Goal: Task Accomplishment & Management: Complete application form

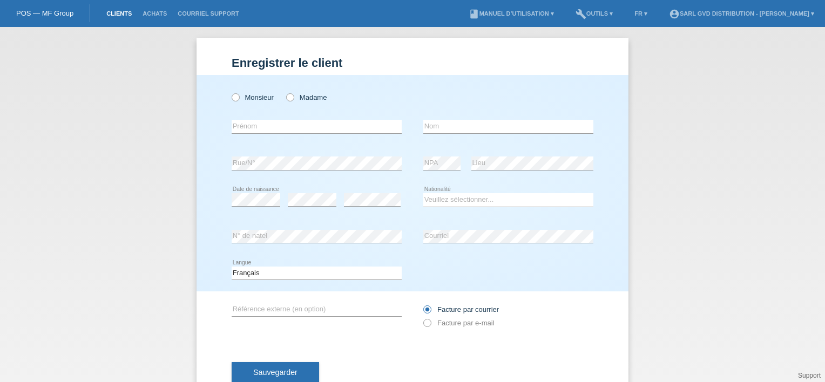
click at [118, 17] on link "Clients" at bounding box center [119, 13] width 36 height 6
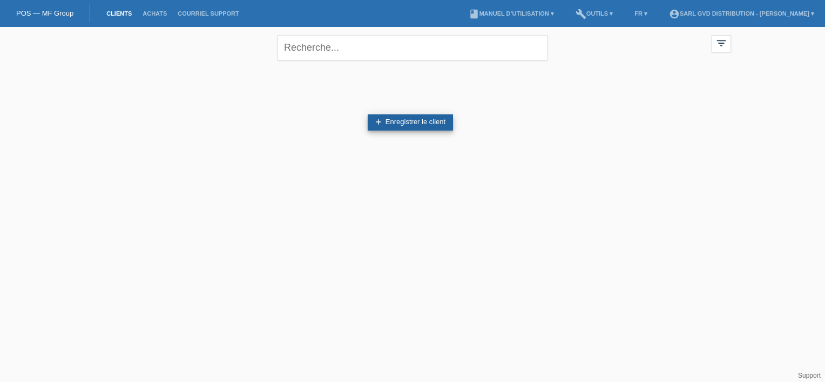
click at [425, 122] on link "add Enregistrer le client" at bounding box center [409, 122] width 85 height 16
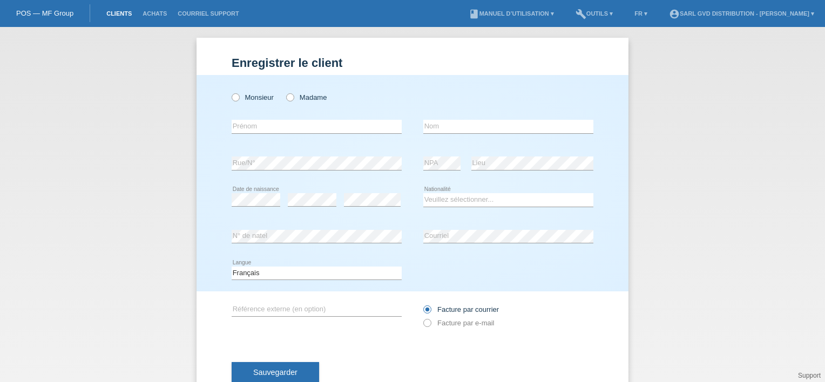
click at [117, 16] on link "Clients" at bounding box center [119, 13] width 36 height 6
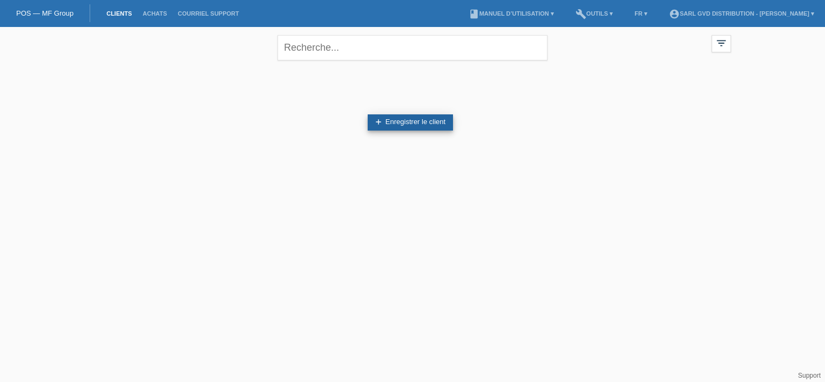
click at [412, 123] on link "add Enregistrer le client" at bounding box center [409, 122] width 85 height 16
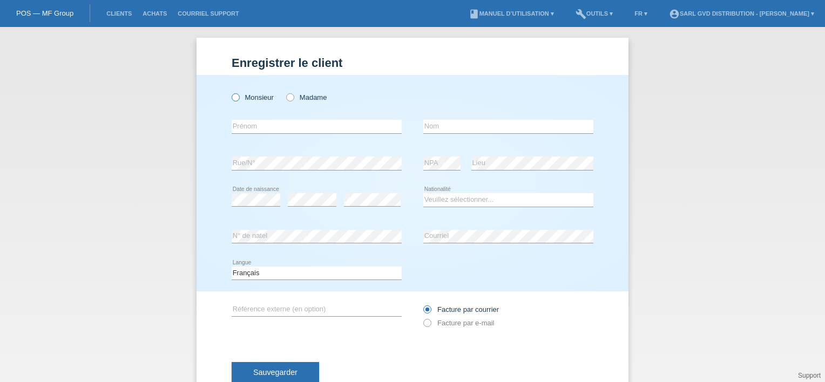
click at [230, 92] on icon at bounding box center [230, 92] width 0 height 0
click at [233, 96] on input "Monsieur" at bounding box center [234, 96] width 7 height 7
radio input "true"
click at [271, 127] on input "text" at bounding box center [316, 126] width 170 height 13
click at [203, 151] on div "Monsieur Madame error Prénom" at bounding box center [412, 183] width 432 height 216
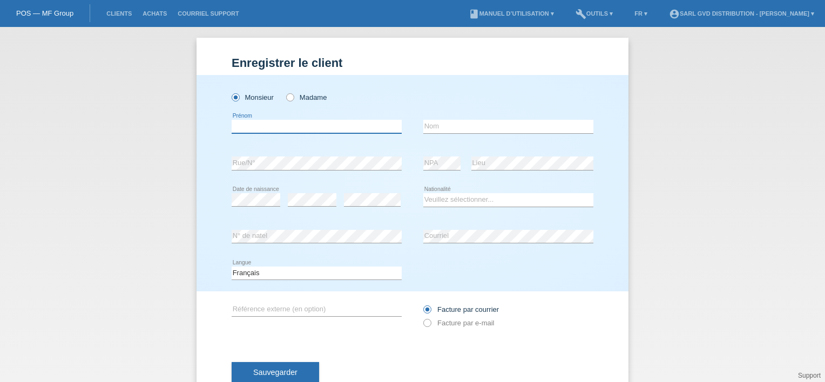
click at [244, 126] on input "text" at bounding box center [316, 126] width 170 height 13
type input "LAURENT"
type input "IACONA"
click at [444, 201] on select "Veuillez sélectionner... Suisse Allemagne Autriche Liechtenstein ------------ A…" at bounding box center [508, 199] width 170 height 13
select select "CH"
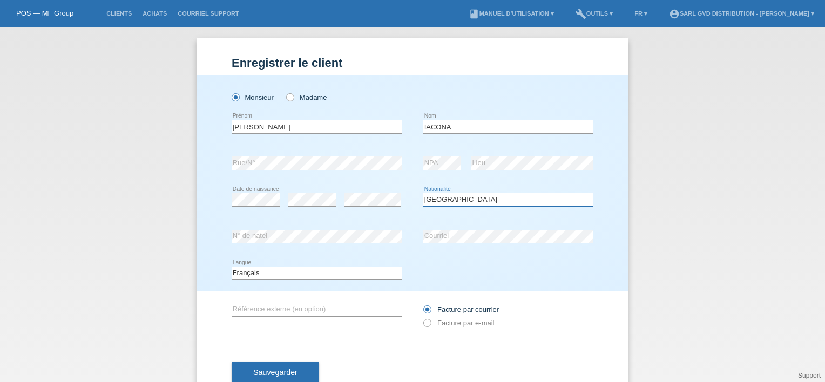
click at [423, 193] on select "Veuillez sélectionner... Suisse Allemagne Autriche Liechtenstein ------------ A…" at bounding box center [508, 199] width 170 height 13
click at [338, 127] on input "LAURENT" at bounding box center [316, 126] width 170 height 13
type input "RAQUEL"
type input "OLIVADOTI"
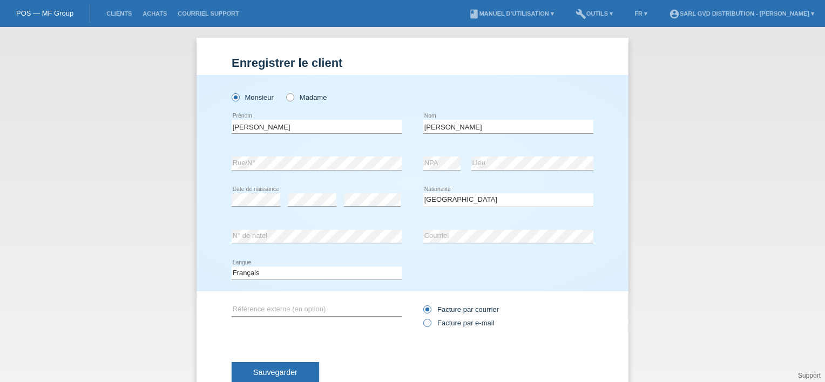
click at [421, 317] on icon at bounding box center [421, 317] width 0 height 0
click at [423, 323] on input "Facture par e-mail" at bounding box center [426, 325] width 7 height 13
radio input "true"
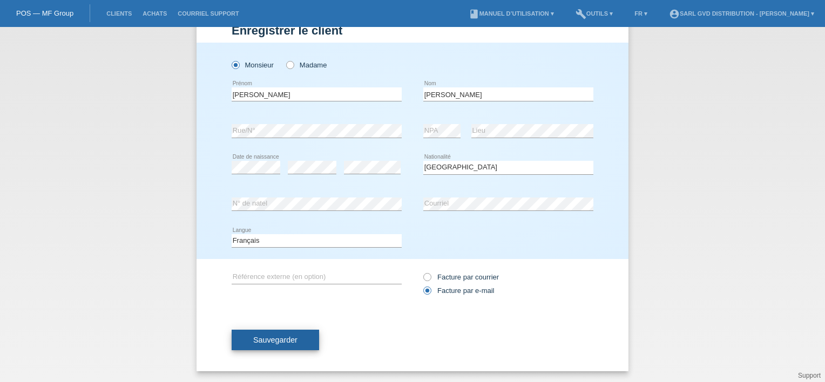
click at [276, 338] on span "Sauvegarder" at bounding box center [275, 340] width 44 height 9
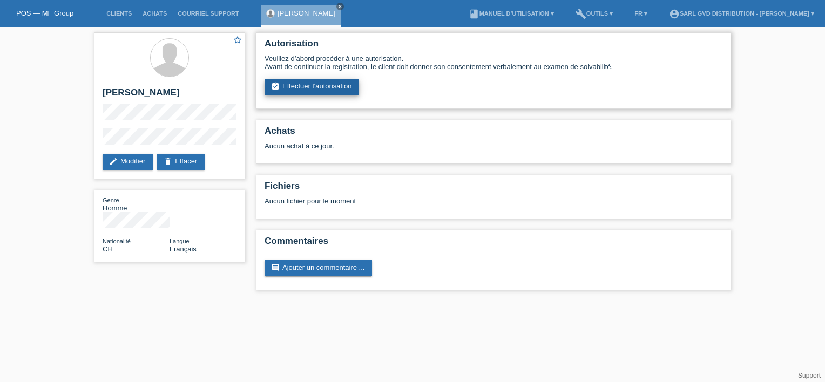
click at [328, 85] on link "assignment_turned_in Effectuer l’autorisation" at bounding box center [311, 87] width 94 height 16
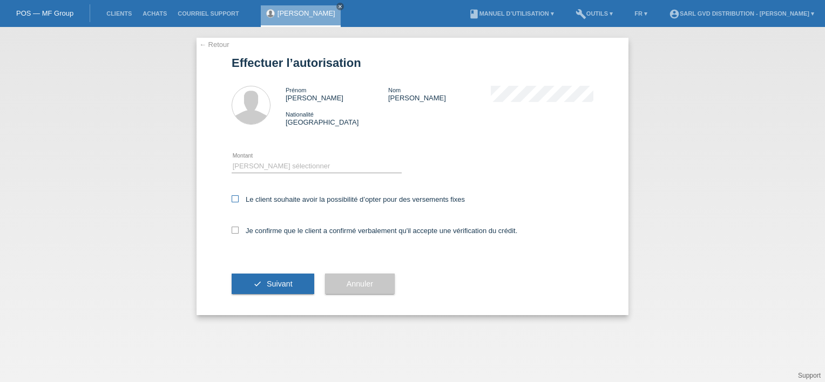
click at [236, 197] on icon at bounding box center [234, 198] width 7 height 7
click at [236, 197] on input "Le client souhaite avoir la possibilité d’opter pour des versements fixes" at bounding box center [234, 198] width 7 height 7
checkbox input "true"
click at [233, 233] on icon at bounding box center [234, 230] width 7 height 7
click at [233, 233] on input "Je confirme que le client a confirmé verbalement qu'il accepte une vérification…" at bounding box center [234, 230] width 7 height 7
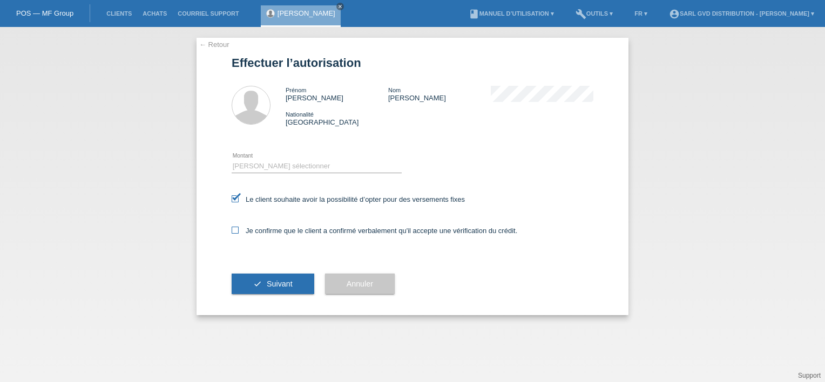
checkbox input "true"
click at [253, 163] on select "Veuillez sélectionner CHF 1.00 - CHF 499.00 CHF 500.00 - CHF 1'999.00 CHF 2'000…" at bounding box center [316, 166] width 170 height 13
select select "3"
click at [231, 160] on select "Veuillez sélectionner CHF 1.00 - CHF 499.00 CHF 500.00 - CHF 1'999.00 CHF 2'000…" at bounding box center [316, 166] width 170 height 13
click at [277, 281] on span "Suivant" at bounding box center [280, 284] width 26 height 9
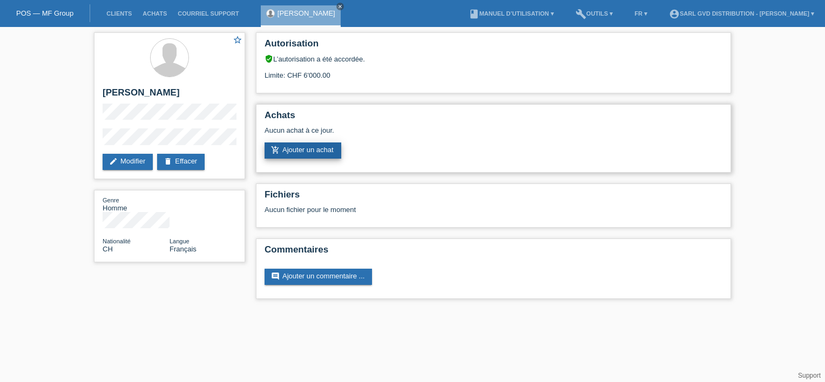
click at [311, 149] on link "add_shopping_cart Ajouter un achat" at bounding box center [302, 150] width 77 height 16
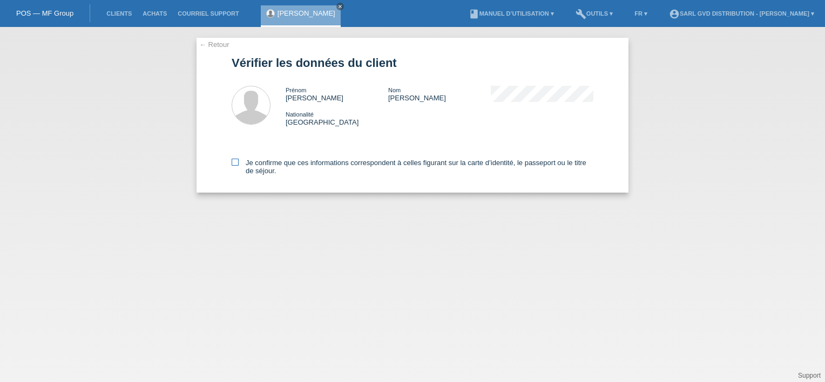
click at [236, 163] on icon at bounding box center [234, 162] width 7 height 7
click at [236, 163] on input "Je confirme que ces informations correspondent à celles figurant sur la carte d…" at bounding box center [234, 162] width 7 height 7
checkbox input "true"
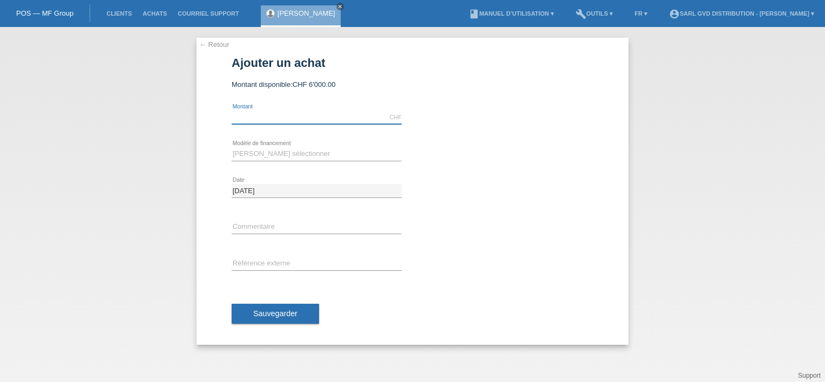
click at [260, 117] on input "text" at bounding box center [316, 117] width 170 height 13
type input "3400.00"
click at [288, 155] on select "Veuillez sélectionner Achat sur facture avec paiement partiel Taux fixes" at bounding box center [316, 153] width 170 height 13
select select "229"
click at [231, 147] on select "Veuillez sélectionner Achat sur facture avec paiement partiel Taux fixes" at bounding box center [316, 153] width 170 height 13
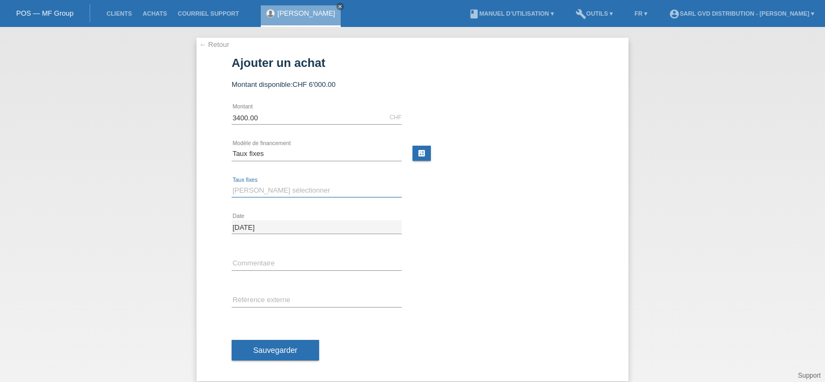
click at [284, 190] on select "Veuillez sélectionner 6 versements 12 versements 24 versements 36 versements 48…" at bounding box center [316, 190] width 170 height 13
select select "643"
click at [231, 184] on select "Veuillez sélectionner 6 versements 12 versements 24 versements 36 versements 48…" at bounding box center [316, 190] width 170 height 13
click at [275, 263] on input "text" at bounding box center [316, 263] width 170 height 13
type input "test"
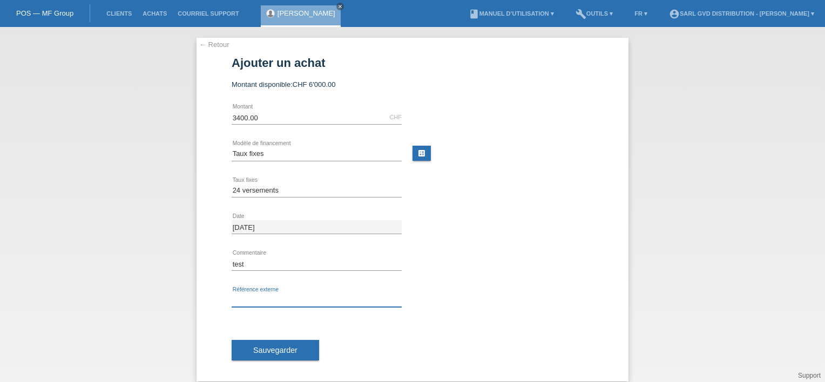
click at [271, 300] on input "text" at bounding box center [316, 300] width 170 height 13
type input "test"
click at [260, 352] on span "Sauvegarder" at bounding box center [275, 350] width 44 height 9
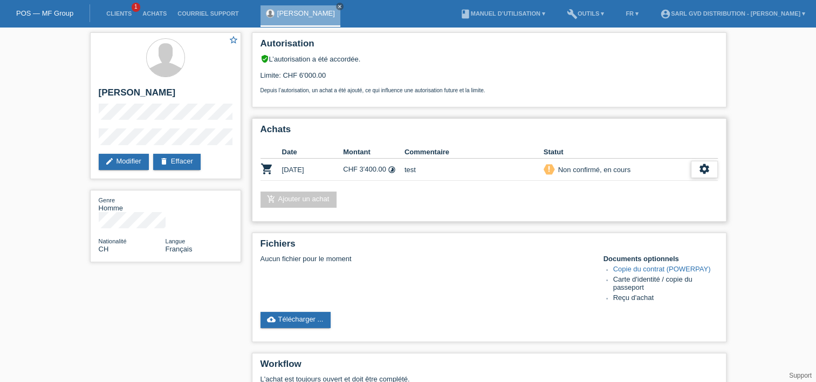
click at [704, 168] on icon "settings" at bounding box center [705, 169] width 12 height 12
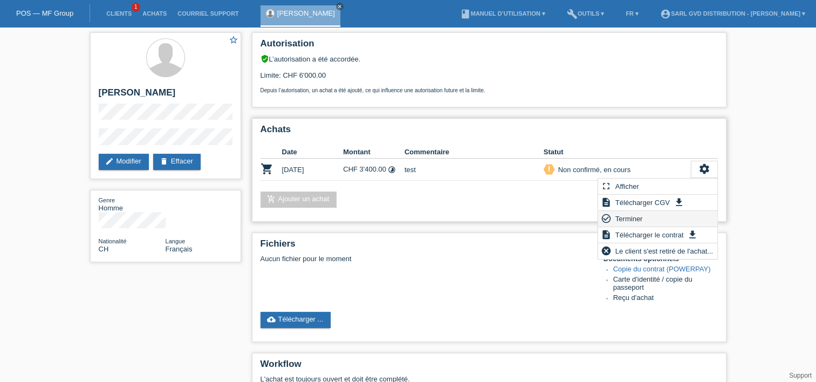
click at [640, 220] on span "Terminer" at bounding box center [629, 218] width 31 height 13
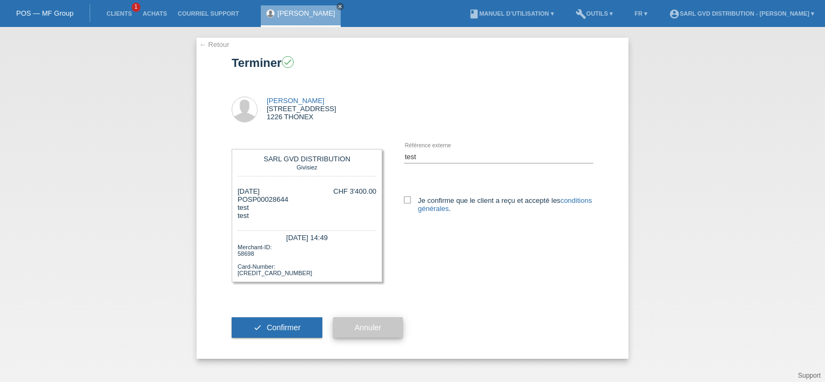
click at [371, 330] on span "Annuler" at bounding box center [368, 327] width 26 height 9
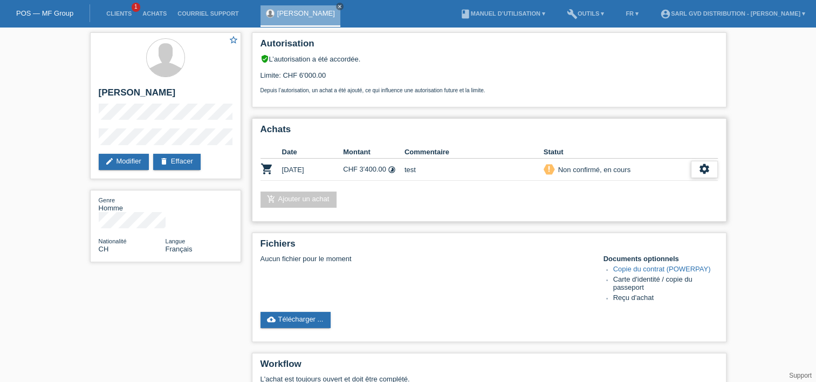
click at [704, 167] on icon "settings" at bounding box center [705, 169] width 12 height 12
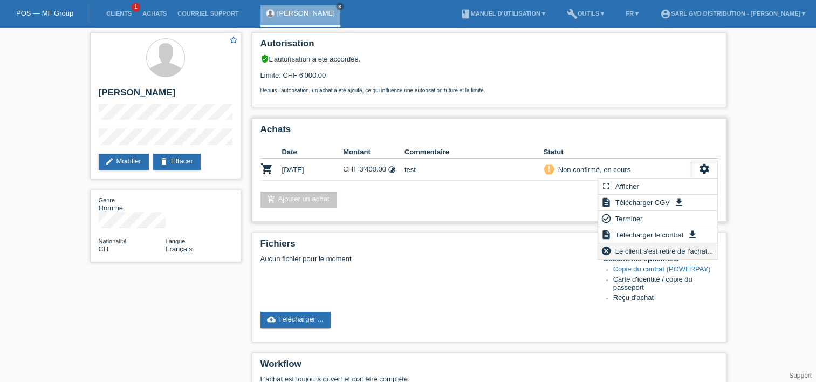
click at [671, 250] on span "Le client s'est retiré de l'achat..." at bounding box center [664, 250] width 101 height 13
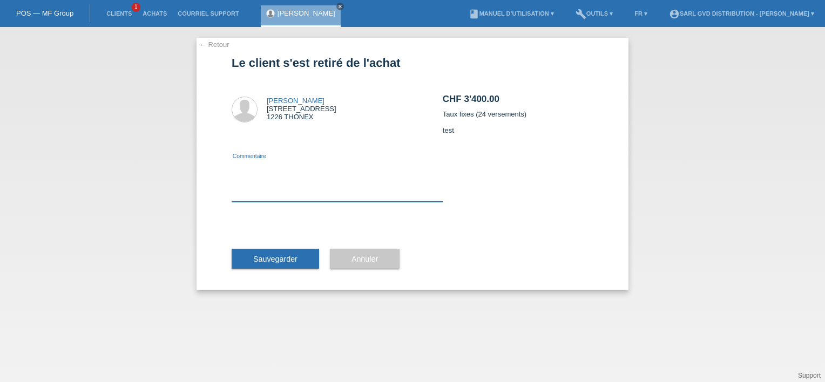
click at [274, 196] on textarea at bounding box center [336, 181] width 211 height 42
type textarea "test"
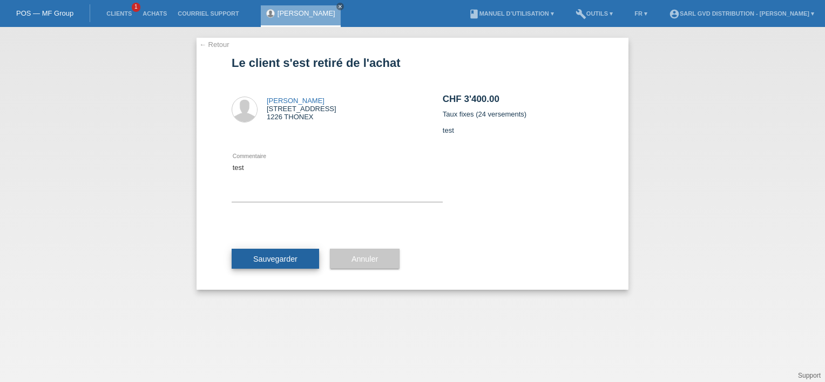
click at [270, 261] on span "Sauvegarder" at bounding box center [275, 259] width 44 height 9
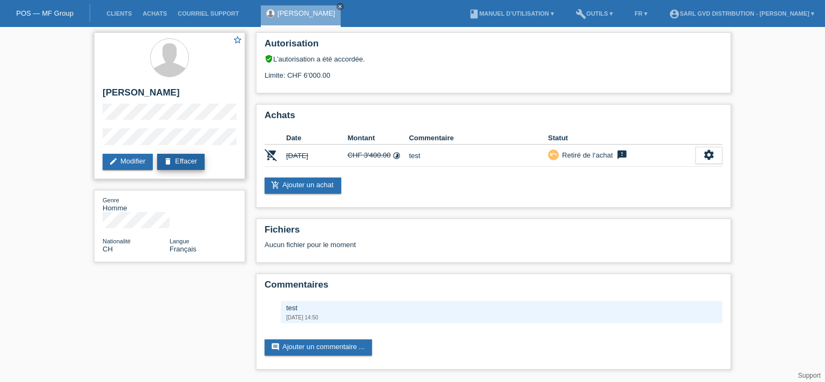
click at [183, 160] on link "delete Effacer" at bounding box center [180, 162] width 47 height 16
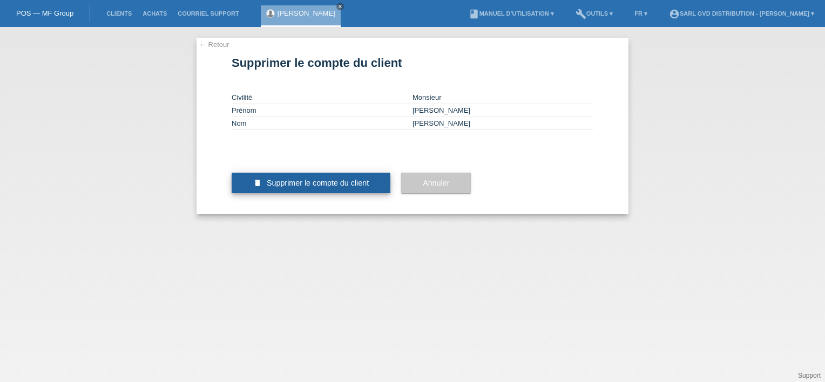
click at [323, 187] on span "Supprimer le compte du client" at bounding box center [318, 183] width 102 height 9
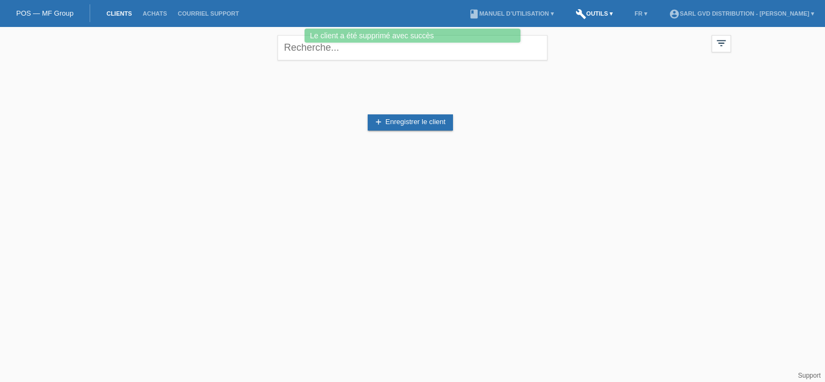
click at [602, 17] on link "build Outils ▾" at bounding box center [594, 13] width 48 height 6
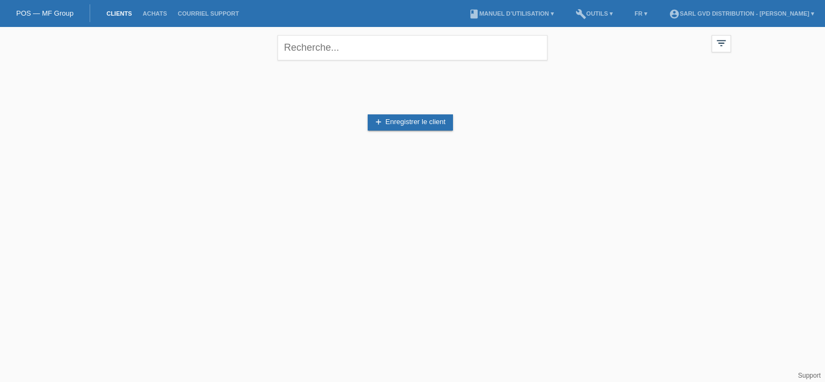
click at [393, 107] on div "add Enregistrer le client" at bounding box center [412, 122] width 637 height 103
click at [394, 121] on link "add Enregistrer le client" at bounding box center [409, 122] width 85 height 16
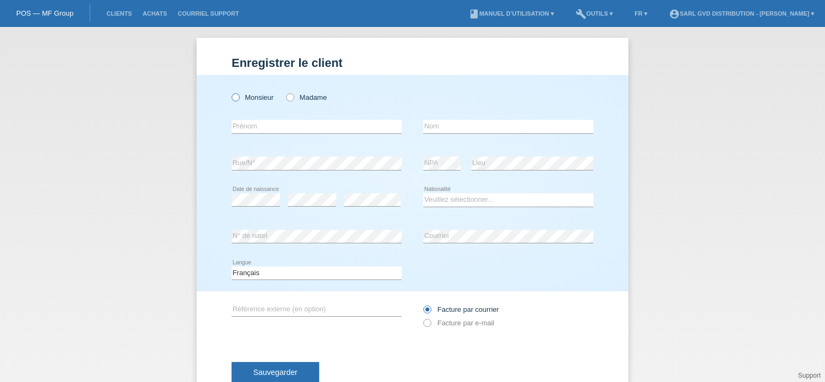
click at [230, 92] on icon at bounding box center [230, 92] width 0 height 0
click at [233, 99] on input "Monsieur" at bounding box center [234, 96] width 7 height 7
radio input "true"
click at [257, 123] on input "text" at bounding box center [316, 126] width 170 height 13
click at [271, 125] on input "ALICIA" at bounding box center [316, 126] width 170 height 13
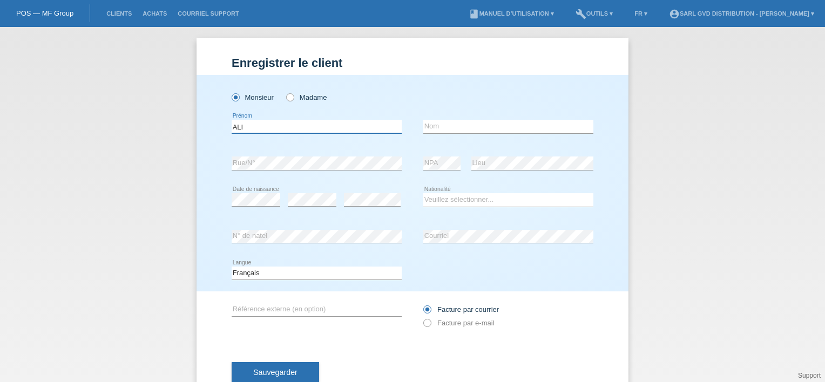
type input "ALI"
type input "t"
type input "TAKLA"
click at [453, 201] on select "Veuillez sélectionner... Suisse Allemagne Autriche Liechtenstein ------------ A…" at bounding box center [508, 199] width 170 height 13
select select "CH"
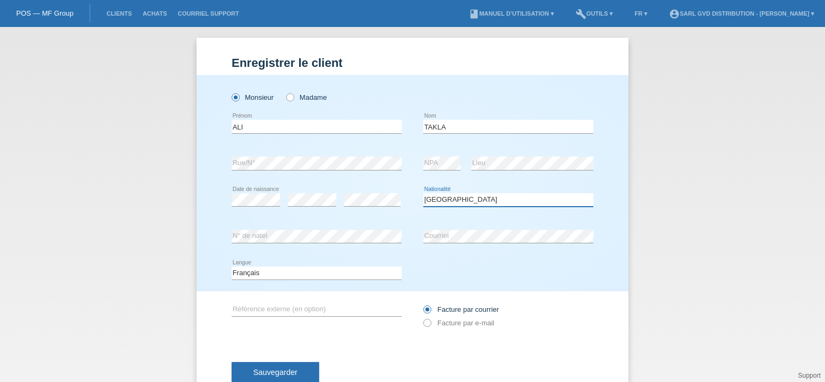
click at [423, 193] on select "Veuillez sélectionner... [GEOGRAPHIC_DATA] [GEOGRAPHIC_DATA] [GEOGRAPHIC_DATA] …" at bounding box center [508, 199] width 170 height 13
click at [421, 317] on icon at bounding box center [421, 317] width 0 height 0
click at [424, 325] on input "Facture par e-mail" at bounding box center [426, 325] width 7 height 13
radio input "true"
click at [287, 372] on span "Sauvegarder" at bounding box center [275, 372] width 44 height 9
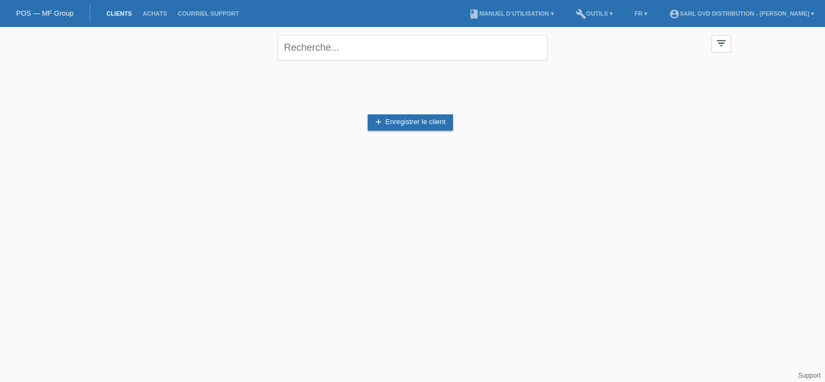
click at [118, 13] on link "Clients" at bounding box center [119, 13] width 36 height 6
click at [160, 12] on link "Achats" at bounding box center [154, 13] width 35 height 6
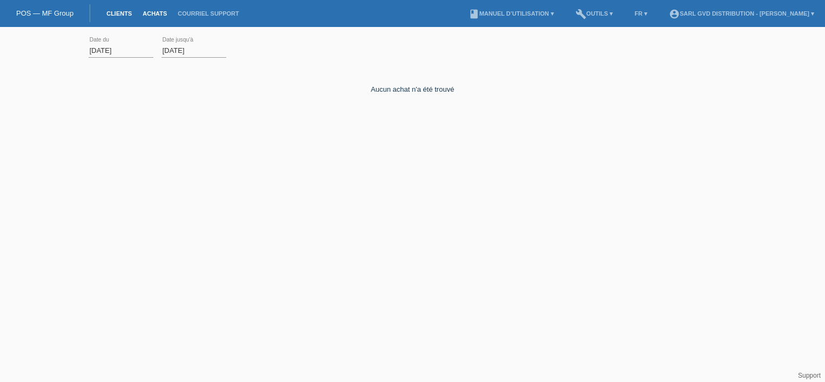
click at [119, 12] on link "Clients" at bounding box center [119, 13] width 36 height 6
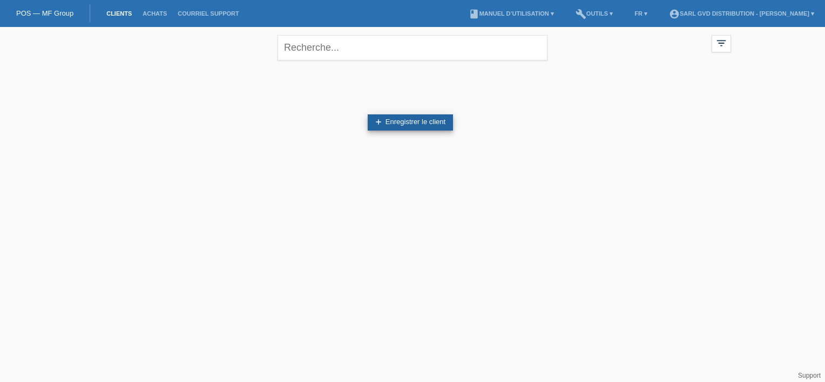
click at [401, 127] on link "add Enregistrer le client" at bounding box center [409, 122] width 85 height 16
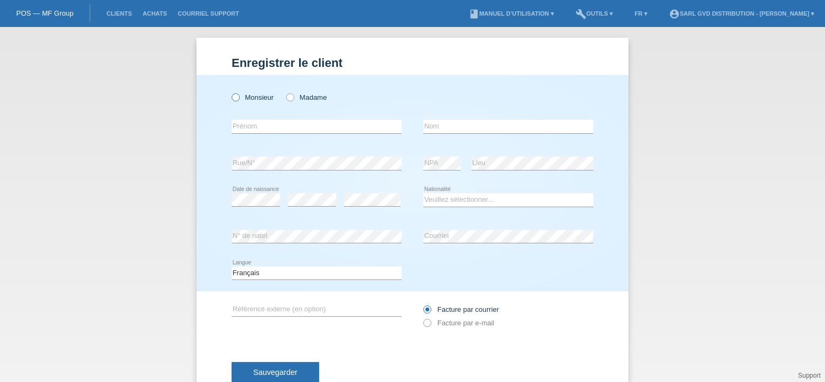
click at [236, 97] on label "Monsieur" at bounding box center [252, 97] width 42 height 8
click at [236, 97] on input "Monsieur" at bounding box center [234, 96] width 7 height 7
radio input "true"
click at [278, 126] on input "text" at bounding box center [316, 126] width 170 height 13
type input "ALI"
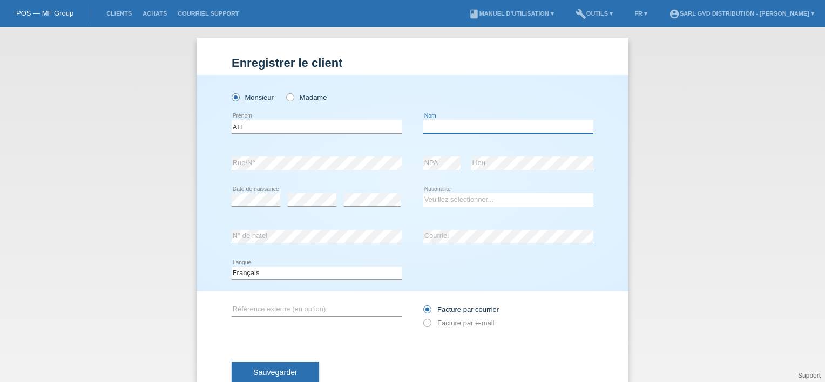
click at [498, 126] on input "text" at bounding box center [508, 126] width 170 height 13
type input "TAKLA"
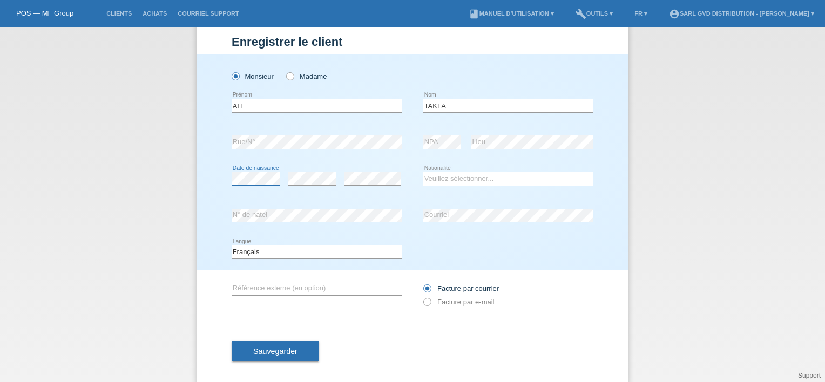
scroll to position [32, 0]
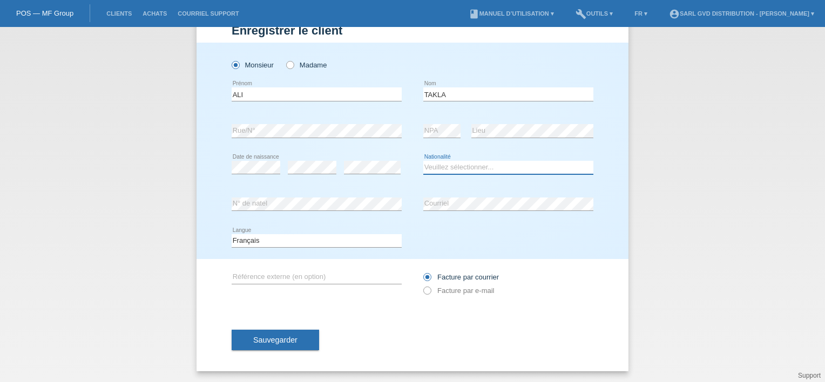
click at [443, 169] on select "Veuillez sélectionner... Suisse Allemagne Autriche Liechtenstein ------------ A…" at bounding box center [508, 167] width 170 height 13
select select "CH"
click at [423, 161] on select "Veuillez sélectionner... Suisse Allemagne Autriche Liechtenstein ------------ A…" at bounding box center [508, 167] width 170 height 13
click at [421, 285] on icon at bounding box center [421, 285] width 0 height 0
click at [425, 290] on input "Facture par e-mail" at bounding box center [426, 293] width 7 height 13
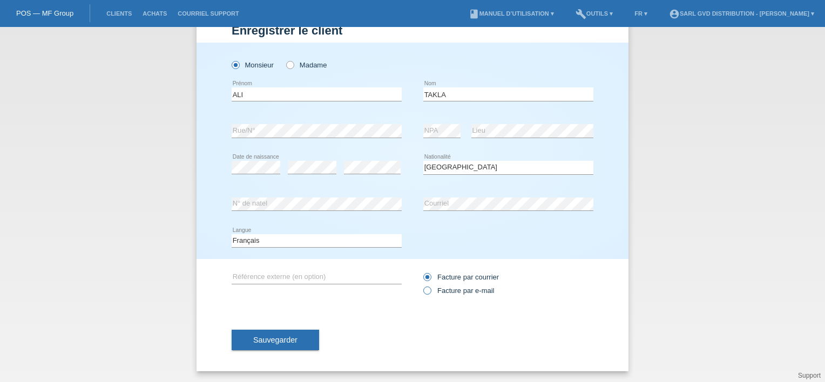
radio input "true"
click at [281, 339] on span "Sauvegarder" at bounding box center [275, 340] width 44 height 9
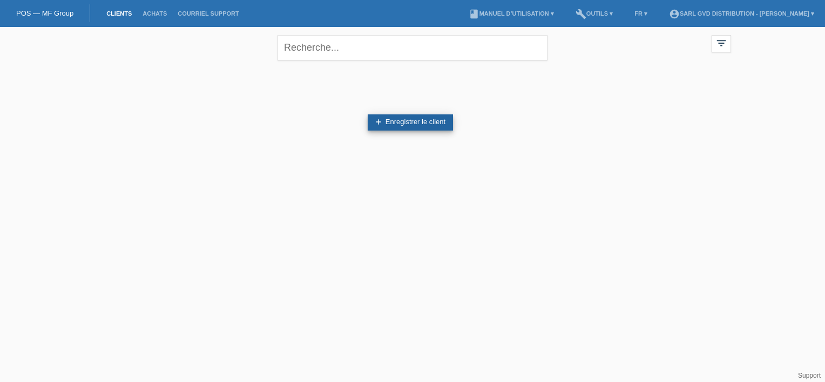
click at [427, 118] on link "add Enregistrer le client" at bounding box center [409, 122] width 85 height 16
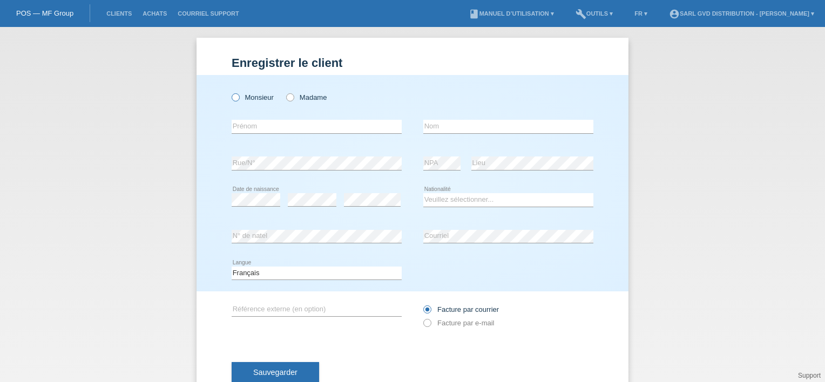
click at [230, 92] on icon at bounding box center [230, 92] width 0 height 0
click at [233, 97] on input "Monsieur" at bounding box center [234, 96] width 7 height 7
radio input "true"
click at [261, 131] on input "text" at bounding box center [316, 126] width 170 height 13
type input "ALI"
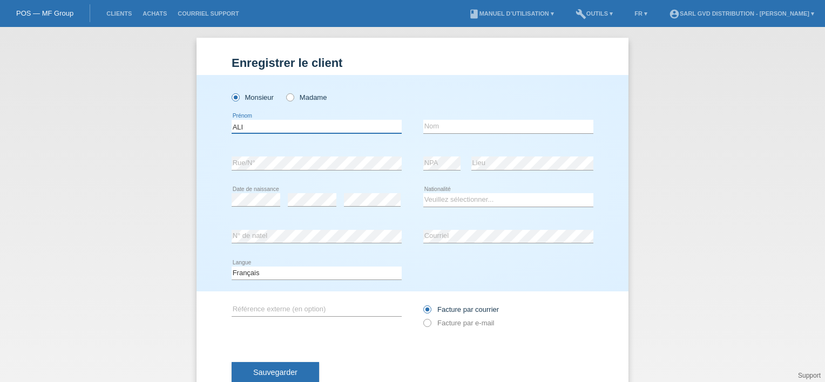
type input "TAKLA"
click at [421, 317] on icon at bounding box center [421, 317] width 0 height 0
click at [423, 326] on input "Facture par e-mail" at bounding box center [426, 325] width 7 height 13
radio input "true"
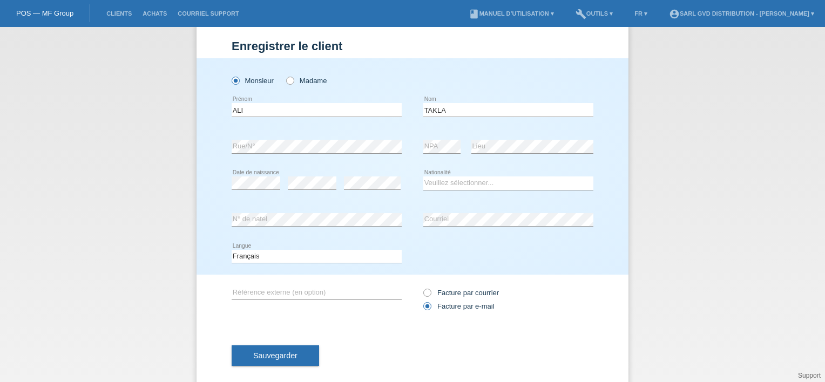
scroll to position [32, 0]
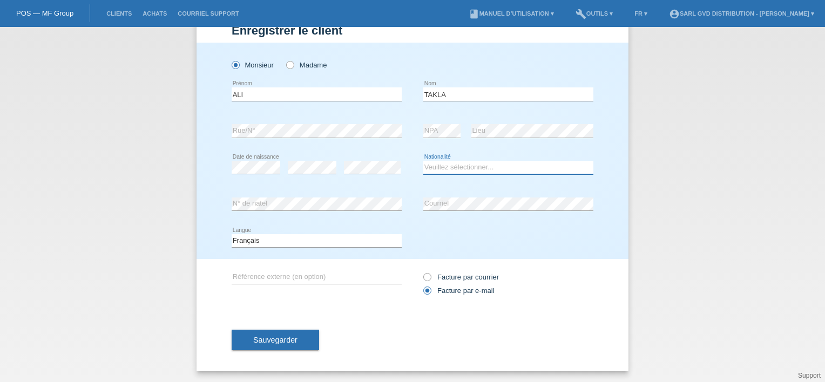
click at [443, 164] on select "Veuillez sélectionner... Suisse Allemagne Autriche Liechtenstein ------------ A…" at bounding box center [508, 167] width 170 height 13
select select "CH"
click at [423, 161] on select "Veuillez sélectionner... Suisse Allemagne Autriche Liechtenstein ------------ A…" at bounding box center [508, 167] width 170 height 13
click at [275, 339] on span "Sauvegarder" at bounding box center [275, 340] width 44 height 9
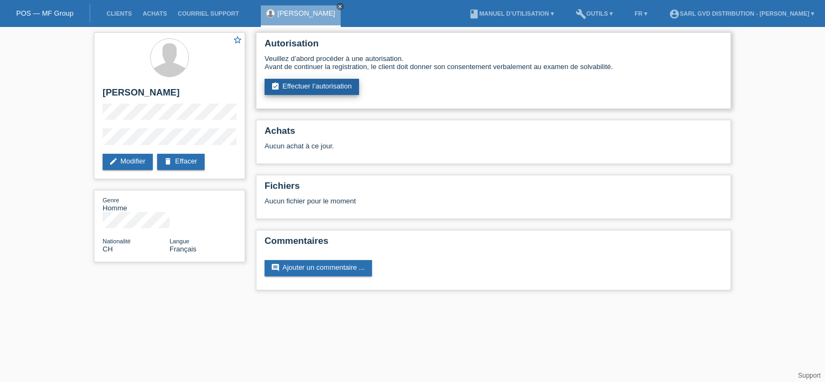
click at [300, 87] on link "assignment_turned_in Effectuer l’autorisation" at bounding box center [311, 87] width 94 height 16
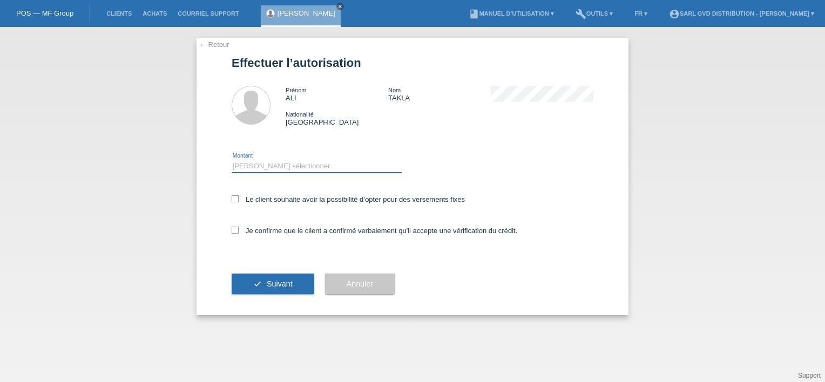
click at [276, 162] on select "Veuillez sélectionner CHF 1.00 - CHF 499.00 CHF 500.00 - CHF 1'999.00 CHF 2'000…" at bounding box center [316, 166] width 170 height 13
select select "3"
click at [231, 160] on select "Veuillez sélectionner CHF 1.00 - CHF 499.00 CHF 500.00 - CHF 1'999.00 CHF 2'000…" at bounding box center [316, 166] width 170 height 13
click at [234, 199] on icon at bounding box center [234, 198] width 7 height 7
click at [234, 199] on input "Le client souhaite avoir la possibilité d’opter pour des versements fixes" at bounding box center [234, 198] width 7 height 7
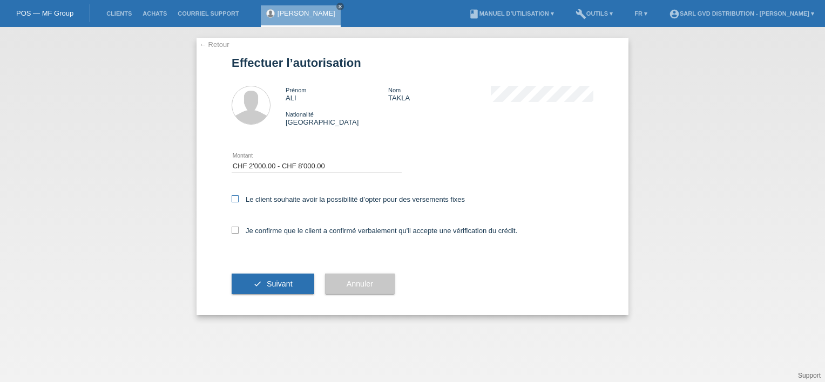
checkbox input "true"
click at [233, 231] on icon at bounding box center [234, 230] width 7 height 7
click at [233, 231] on input "Je confirme que le client a confirmé verbalement qu'il accepte une vérification…" at bounding box center [234, 230] width 7 height 7
checkbox input "true"
click at [270, 281] on span "Suivant" at bounding box center [280, 284] width 26 height 9
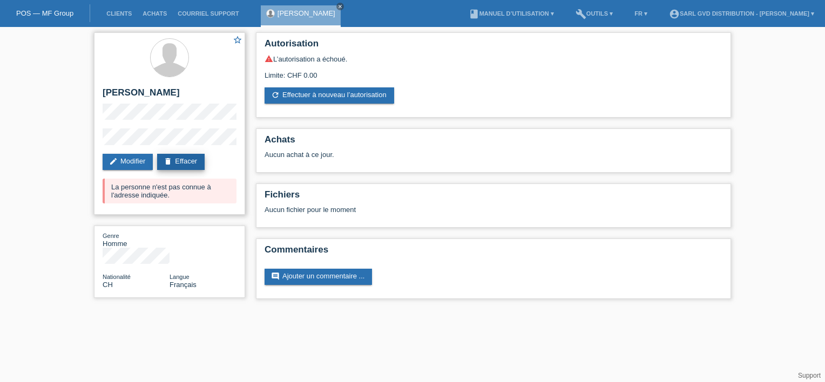
click at [191, 156] on link "delete Effacer" at bounding box center [180, 162] width 47 height 16
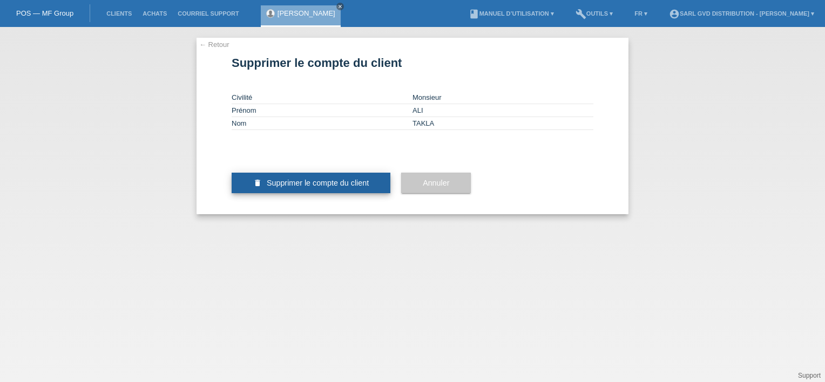
click at [298, 187] on span "Supprimer le compte du client" at bounding box center [318, 183] width 102 height 9
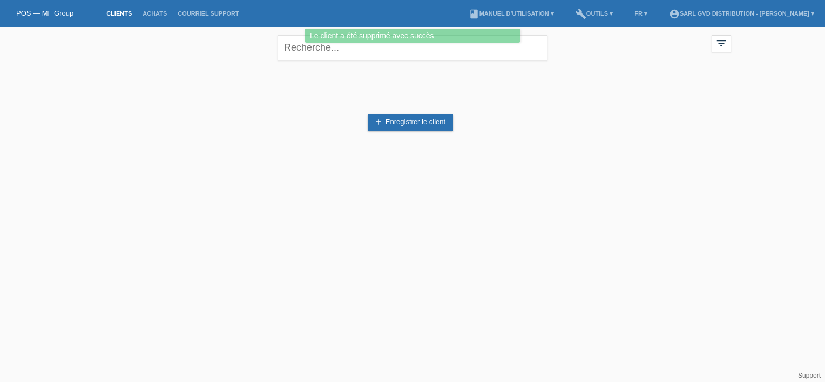
click at [160, 19] on li "Achats" at bounding box center [154, 14] width 35 height 28
click at [156, 12] on link "Achats" at bounding box center [154, 13] width 35 height 6
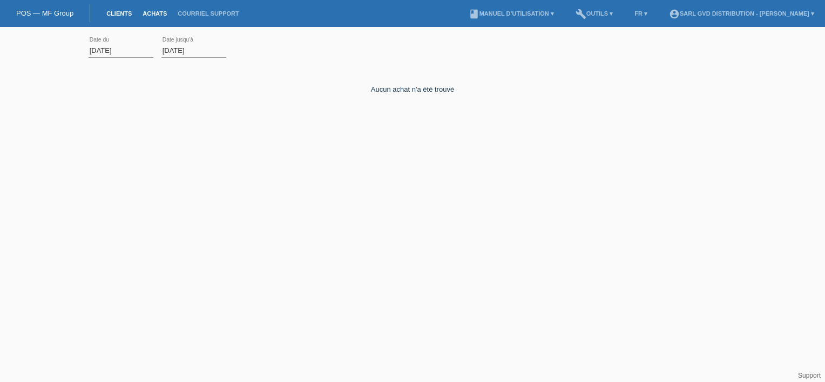
click at [113, 14] on link "Clients" at bounding box center [119, 13] width 36 height 6
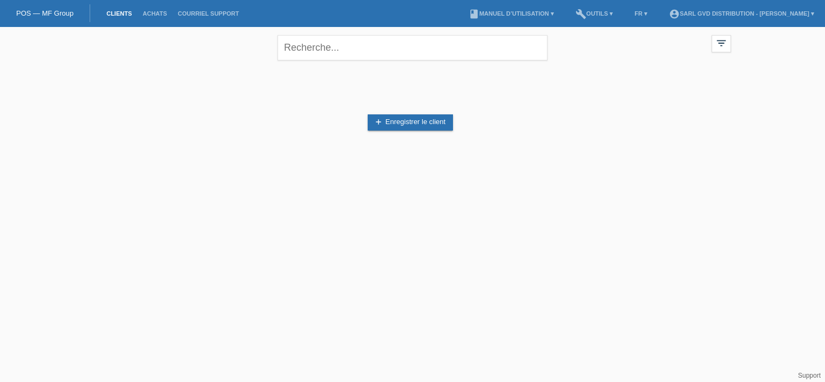
drag, startPoint x: 70, startPoint y: 121, endPoint x: 146, endPoint y: 122, distance: 76.1
click at [70, 121] on div "close filter_list view_module Afficher tous les clients star Afficher les clien…" at bounding box center [412, 106] width 825 height 158
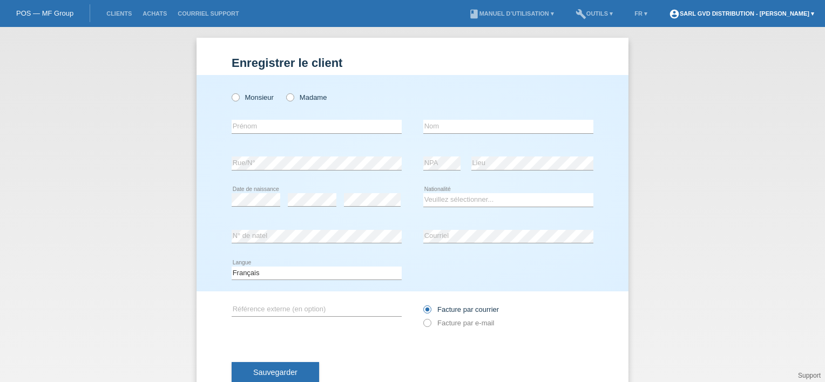
click at [796, 15] on link "account_circle SARL GVD DISTRIBUTION - Enzo Iacona ▾" at bounding box center [741, 13] width 156 height 6
click at [799, 13] on link "account_circle SARL GVD DISTRIBUTION - Enzo Iacona ▾" at bounding box center [741, 13] width 156 height 6
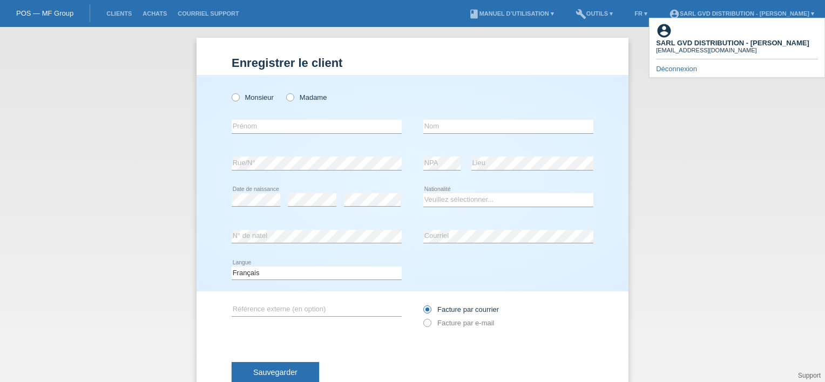
click at [679, 65] on link "Déconnexion" at bounding box center [676, 69] width 41 height 8
